Goal: Task Accomplishment & Management: Manage account settings

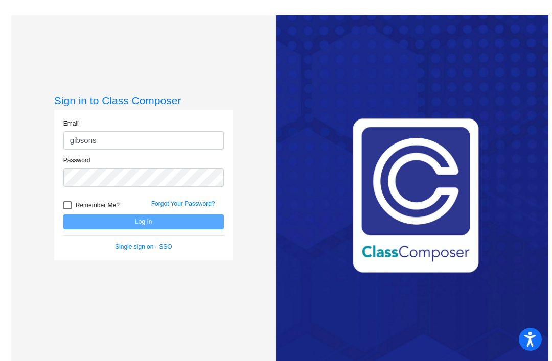
type input "gibsons"
click at [198, 216] on form "Email gibsons Password Remember Me? Forgot Your Password? Log In Single sign on…" at bounding box center [143, 185] width 160 height 132
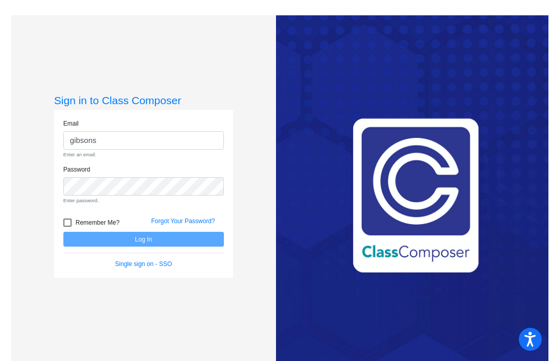
click at [181, 225] on link "Forgot Your Password?" at bounding box center [183, 221] width 64 height 7
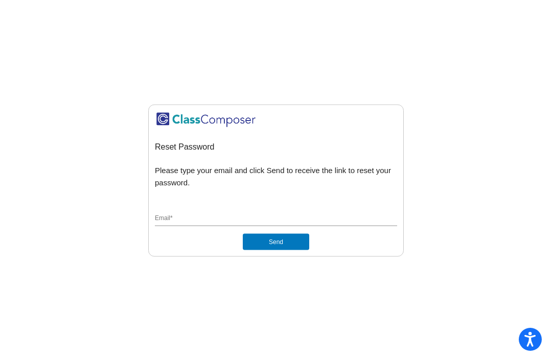
click at [261, 223] on div "Email *" at bounding box center [276, 216] width 242 height 19
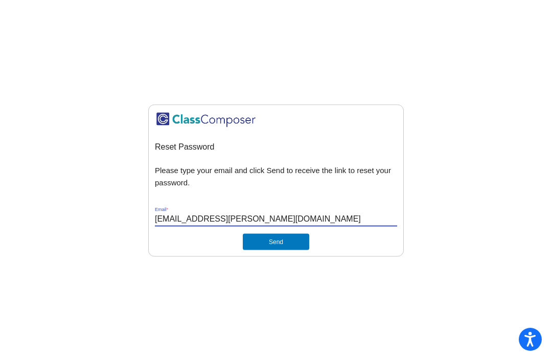
type input "[EMAIL_ADDRESS][PERSON_NAME][DOMAIN_NAME]"
click at [285, 250] on button "Send" at bounding box center [276, 242] width 66 height 16
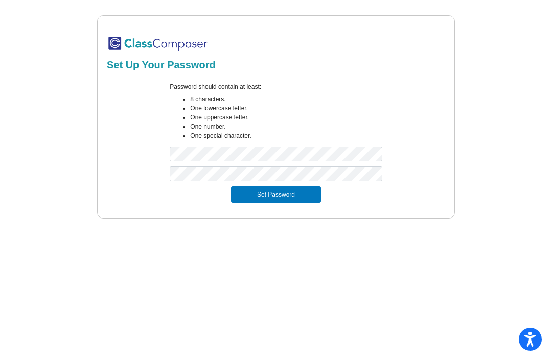
click at [304, 200] on button "Set Password" at bounding box center [276, 195] width 90 height 16
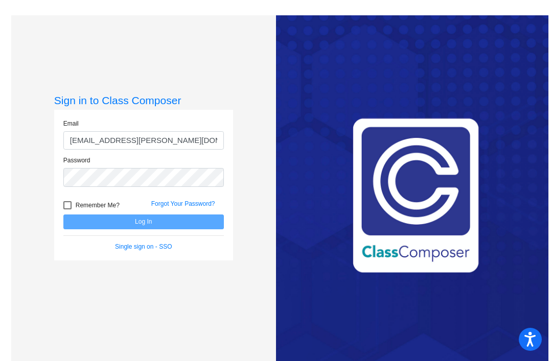
type input "[EMAIL_ADDRESS][PERSON_NAME][DOMAIN_NAME]"
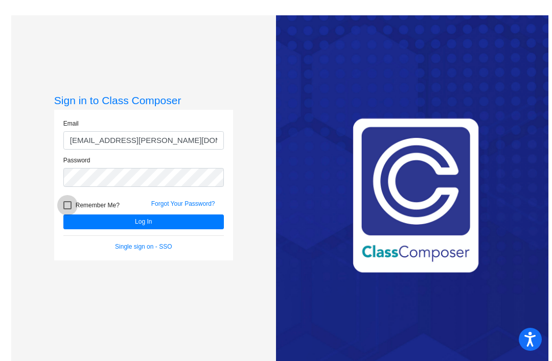
click at [65, 210] on div at bounding box center [67, 205] width 8 height 8
click at [67, 210] on input "Remember Me?" at bounding box center [67, 210] width 1 height 1
checkbox input "true"
click at [173, 229] on button "Log In" at bounding box center [143, 222] width 160 height 15
click at [193, 229] on button "Log In" at bounding box center [143, 222] width 160 height 15
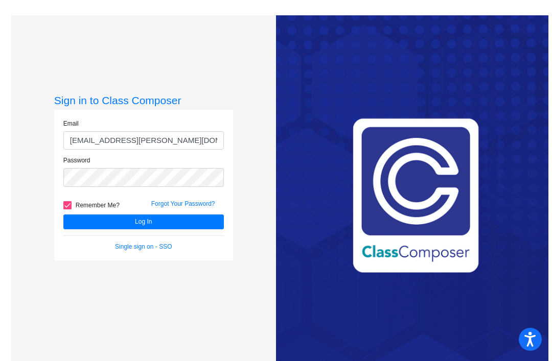
click at [216, 229] on button "Log In" at bounding box center [143, 222] width 160 height 15
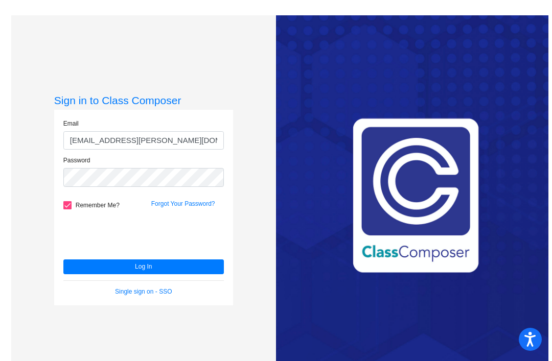
click at [195, 274] on button "Log In" at bounding box center [143, 267] width 160 height 15
click at [221, 274] on button "Log In" at bounding box center [143, 267] width 160 height 15
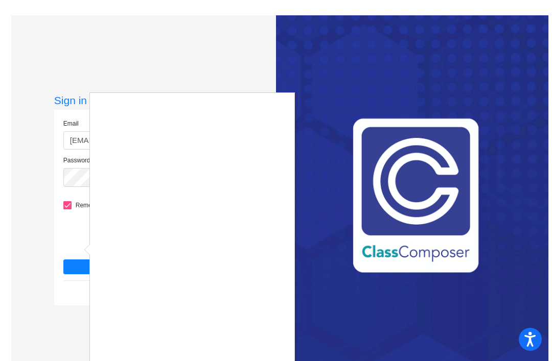
scroll to position [33, 0]
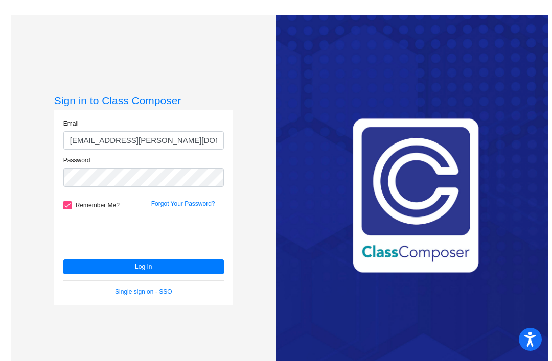
click at [199, 260] on button "Log In" at bounding box center [143, 267] width 160 height 15
